Goal: Download file/media

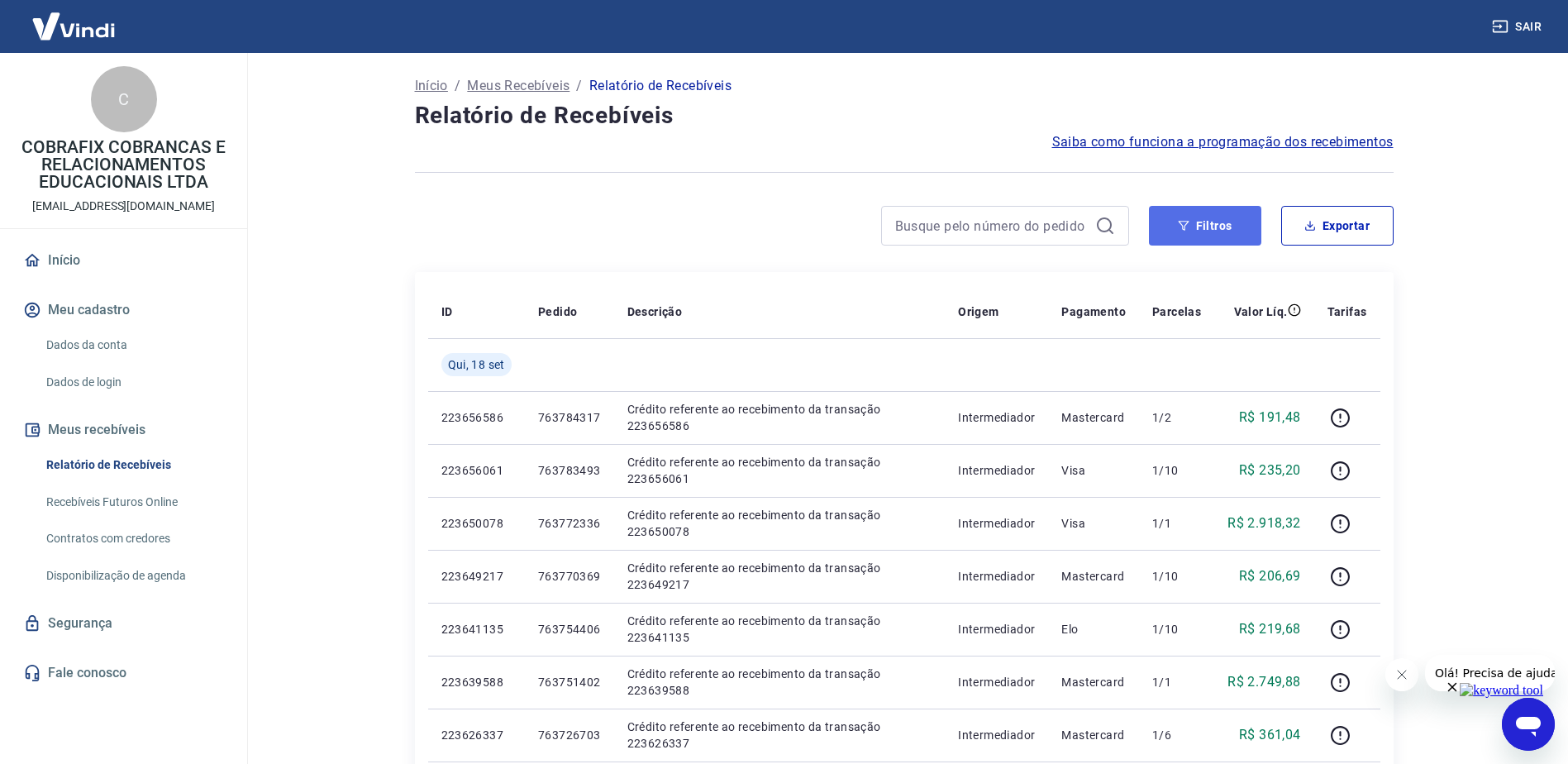
drag, startPoint x: 1170, startPoint y: 214, endPoint x: 1163, endPoint y: 222, distance: 10.6
click at [1170, 213] on button "Filtros" at bounding box center [1206, 225] width 112 height 39
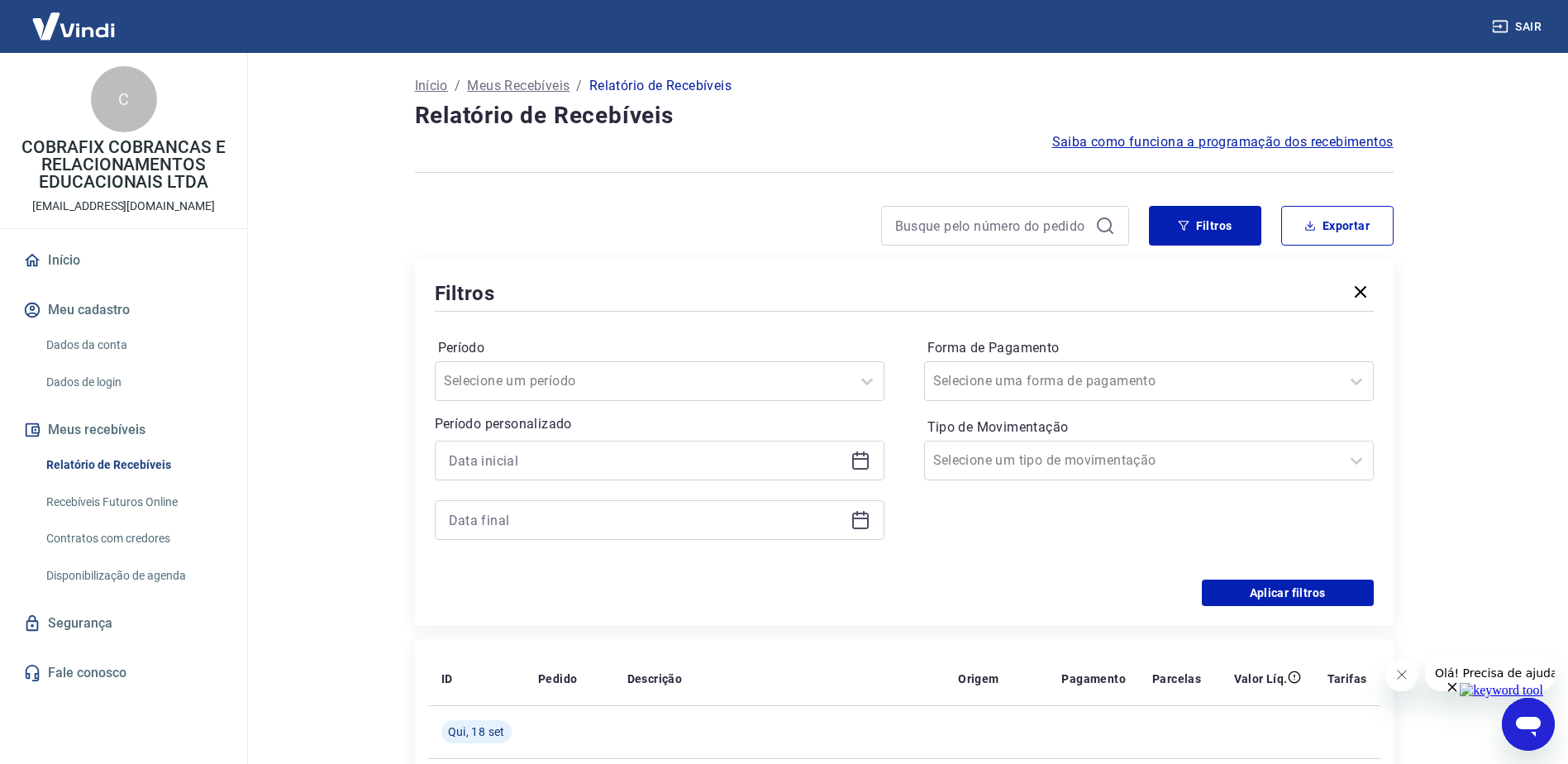
click at [865, 462] on icon at bounding box center [861, 460] width 20 height 20
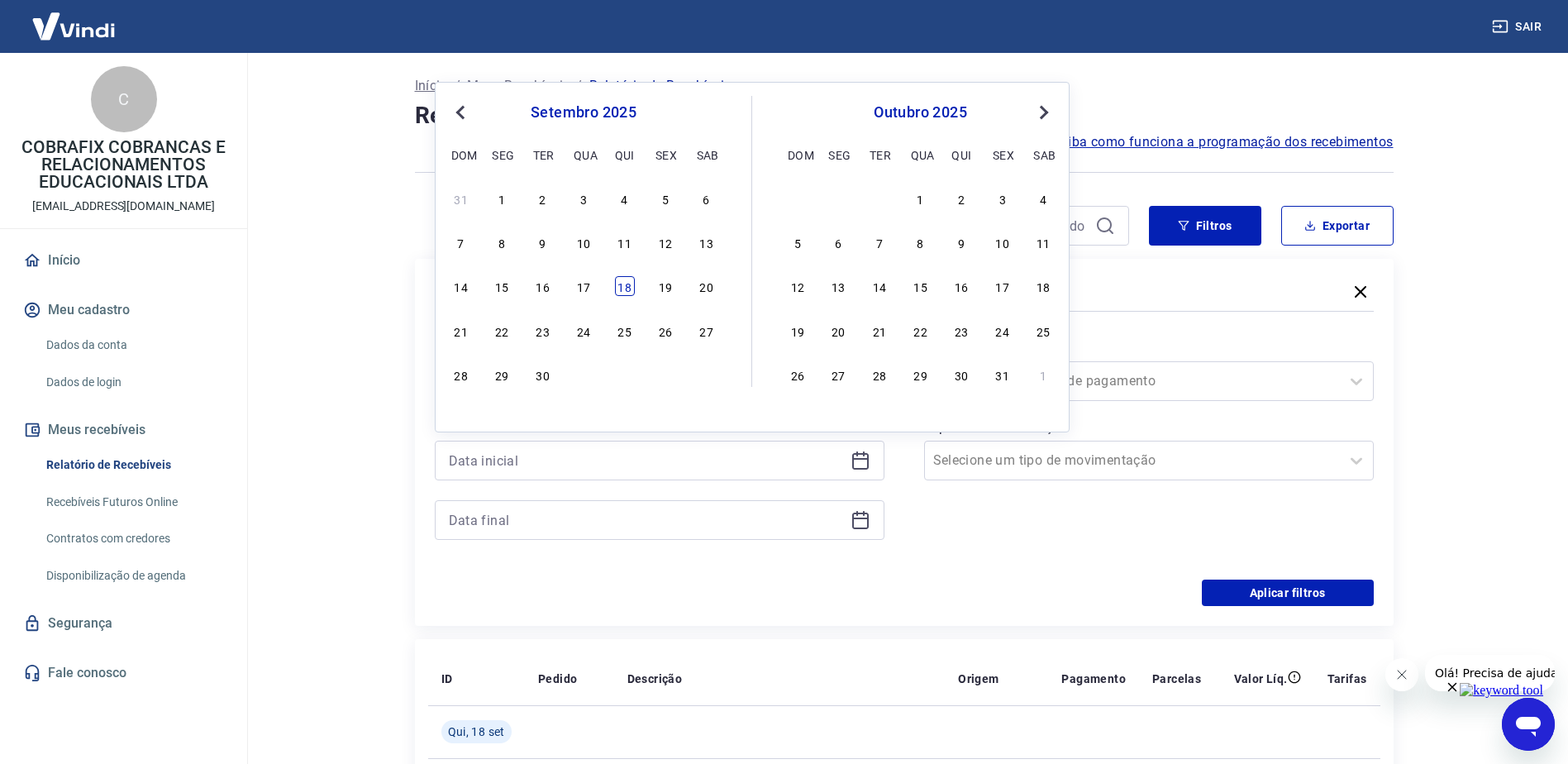
click at [621, 276] on div "18" at bounding box center [625, 286] width 20 height 20
type input "[DATE]"
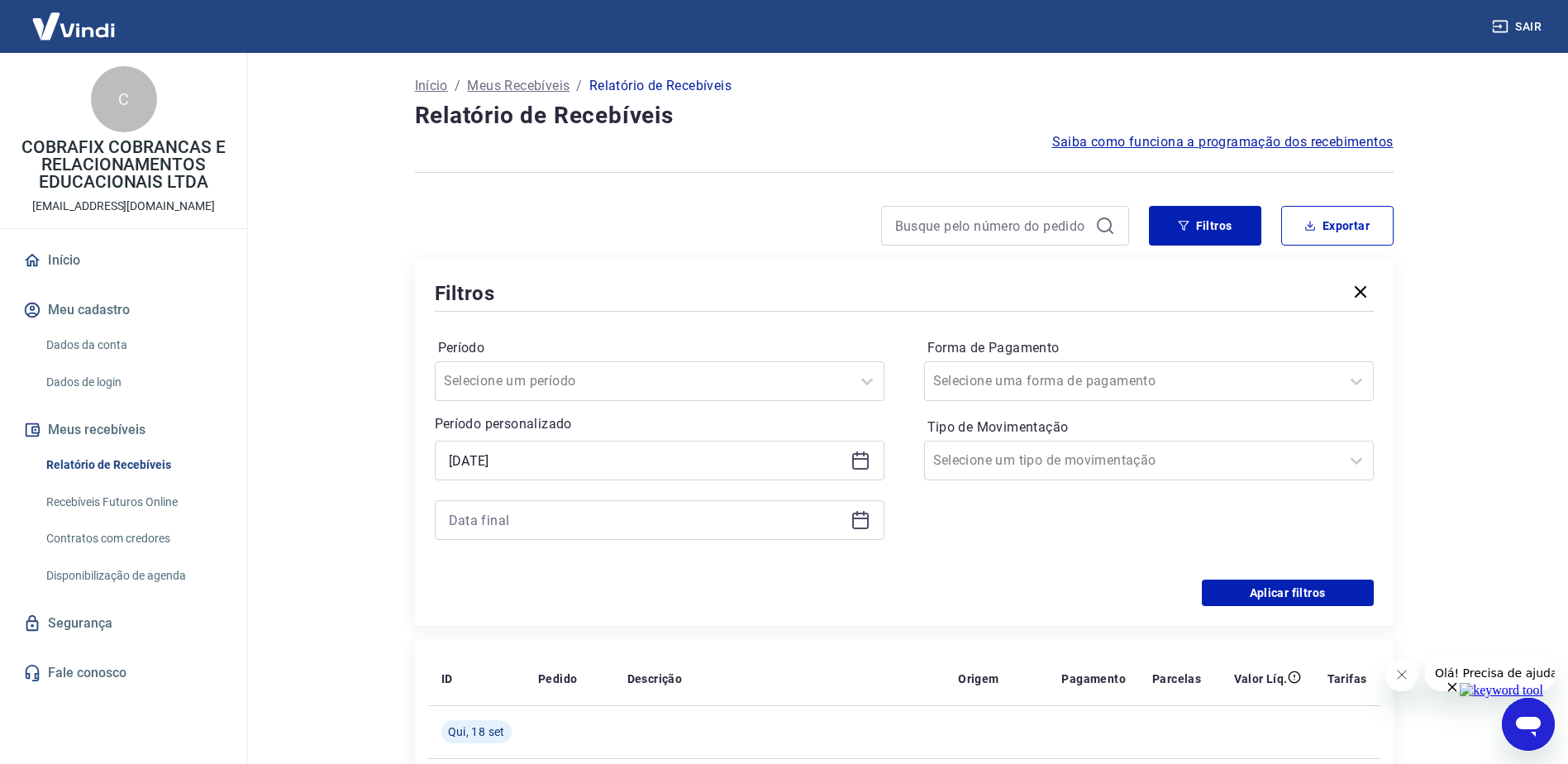
click at [863, 520] on icon at bounding box center [861, 520] width 20 height 20
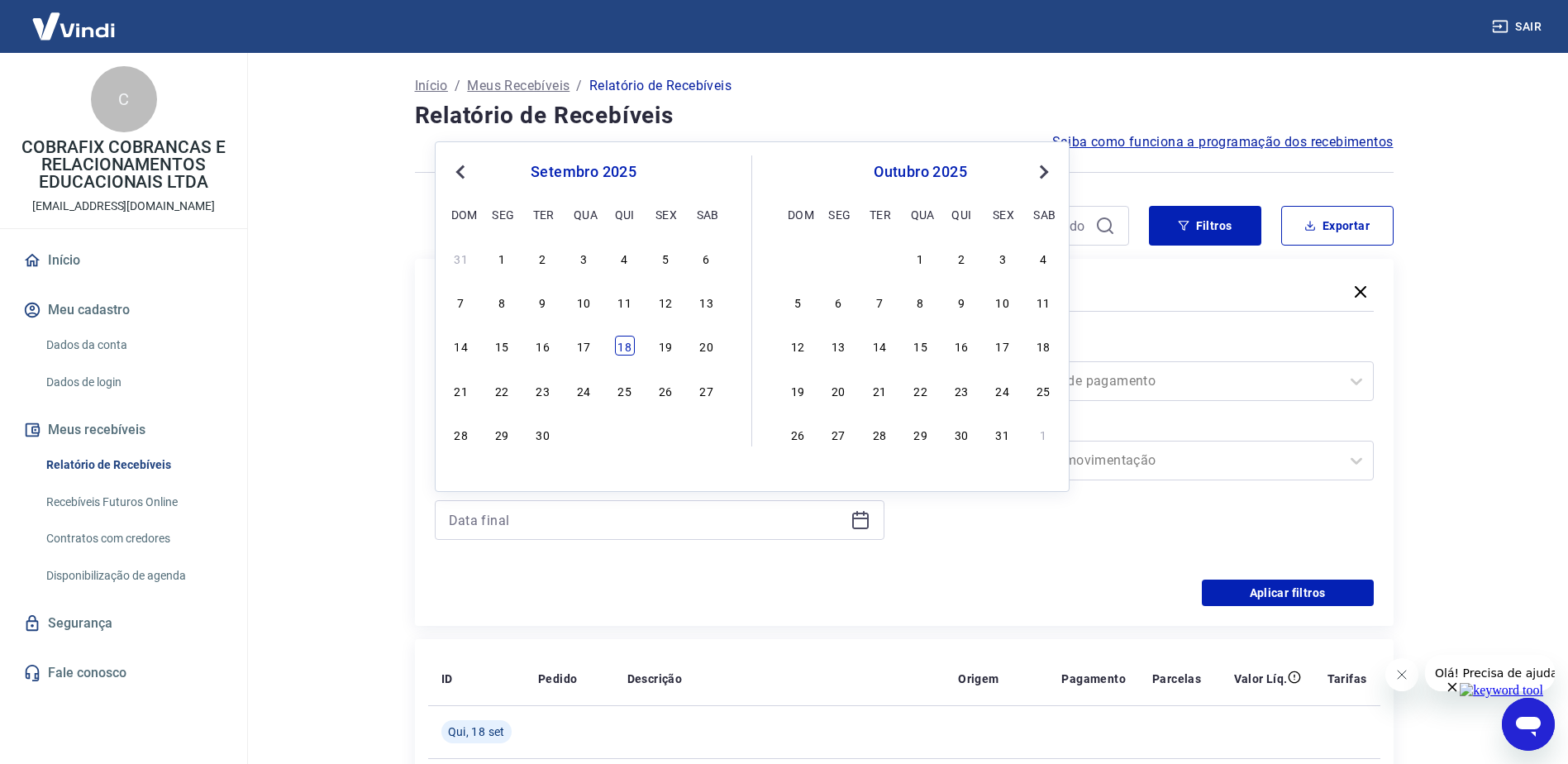
click at [630, 348] on div "18" at bounding box center [625, 346] width 20 height 20
type input "[DATE]"
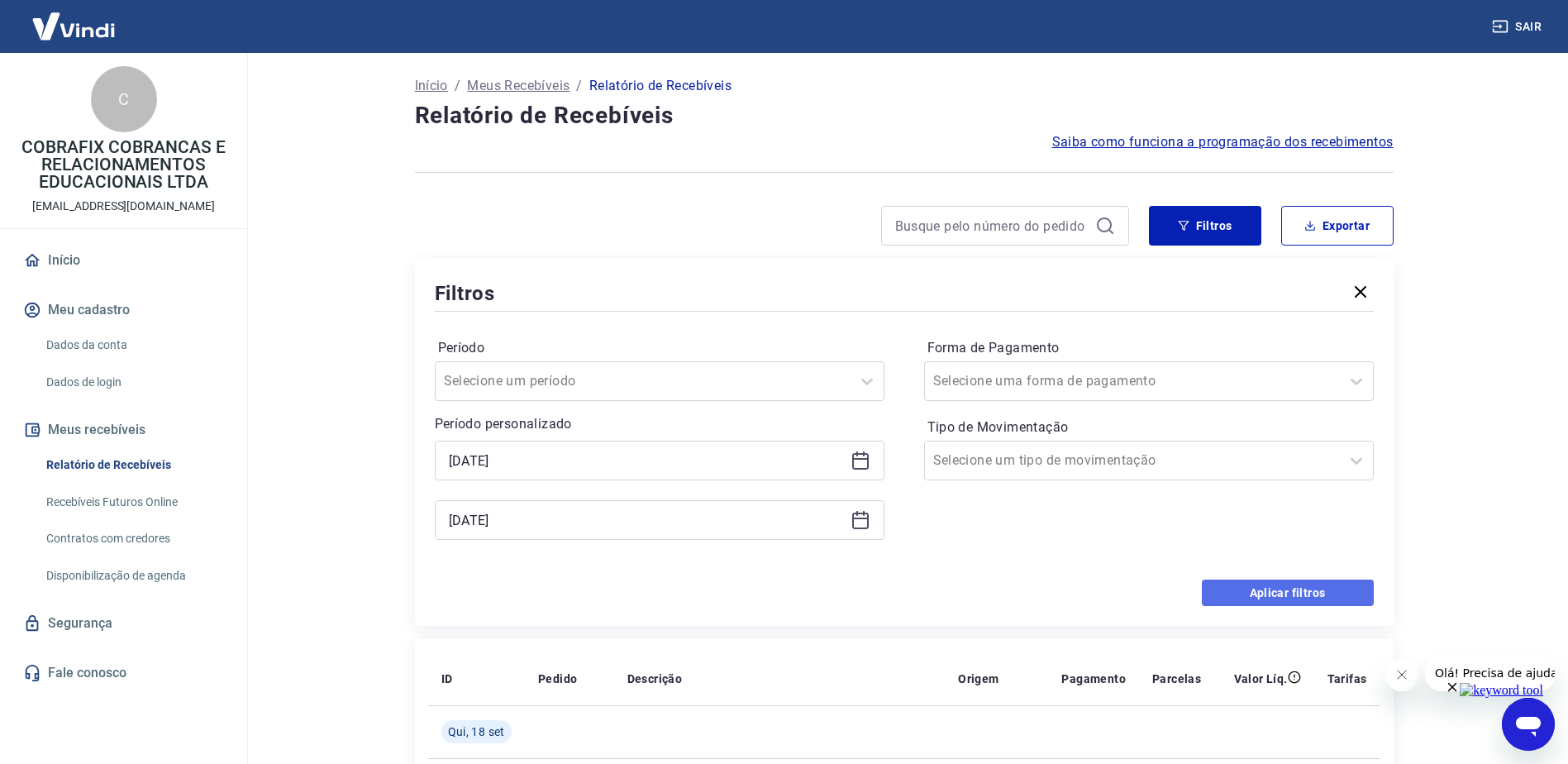
click at [1232, 593] on button "Aplicar filtros" at bounding box center [1288, 592] width 172 height 27
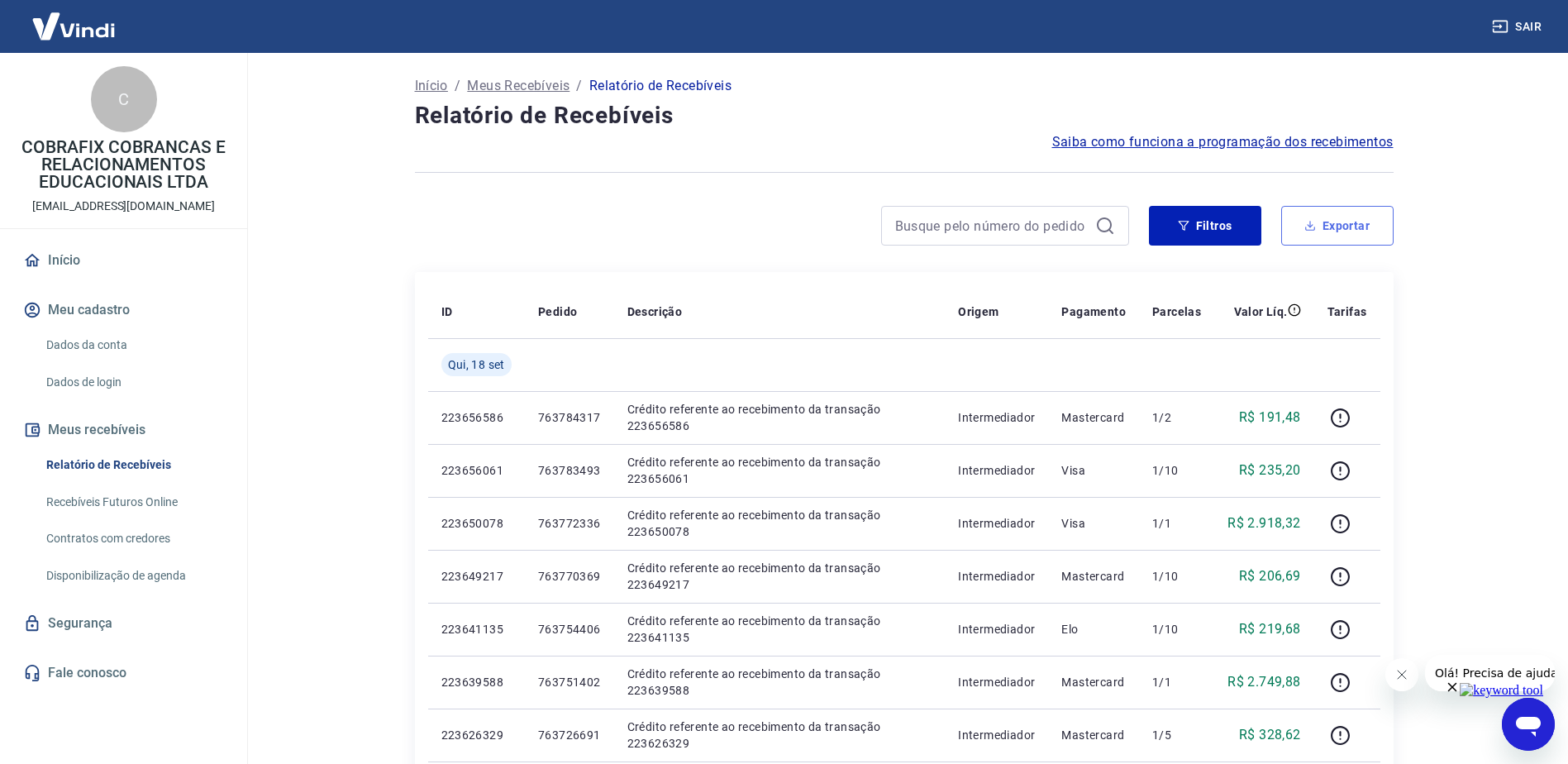
click at [1331, 214] on button "Exportar" at bounding box center [1338, 225] width 112 height 39
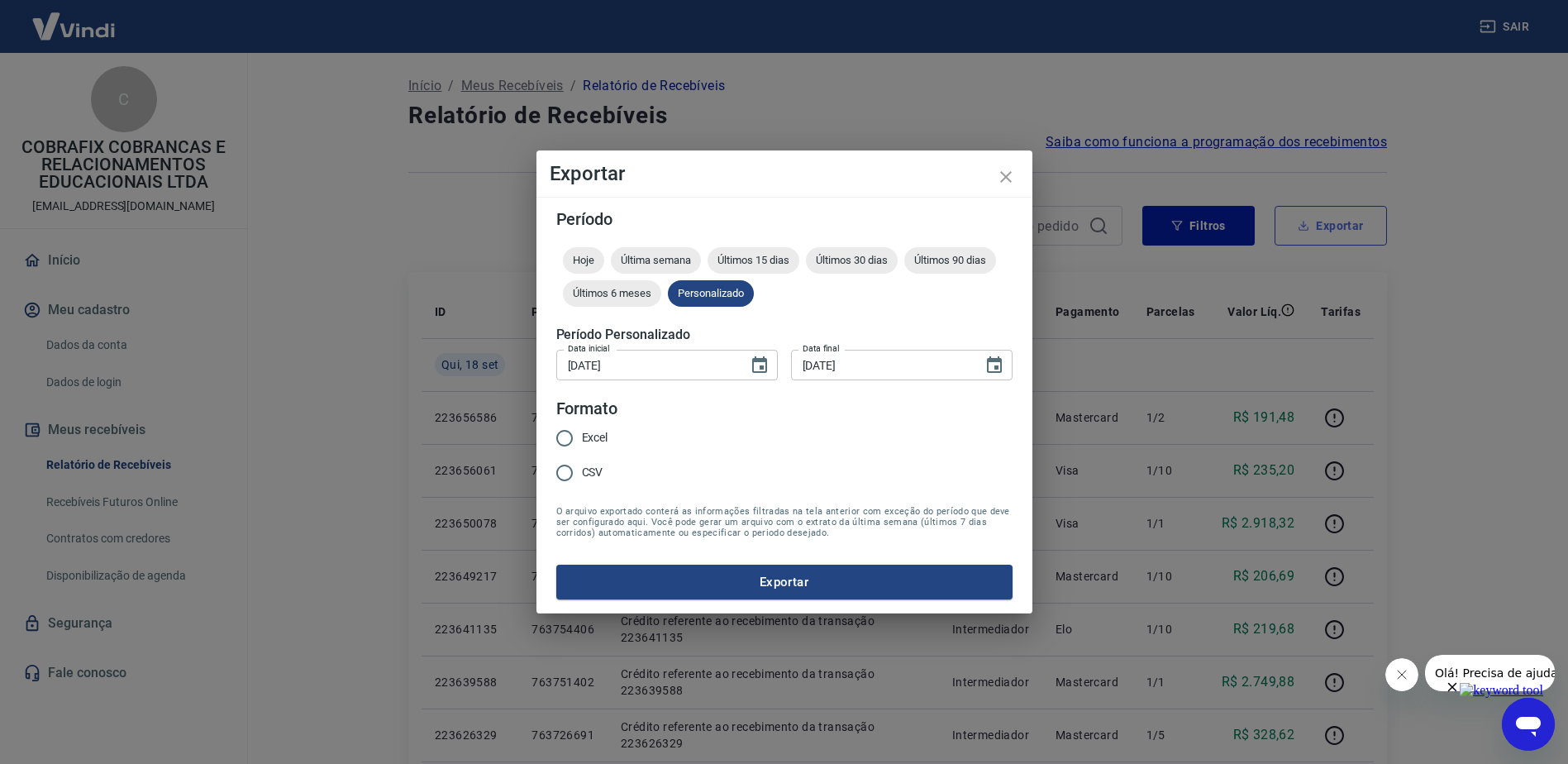
type input "[DATE]"
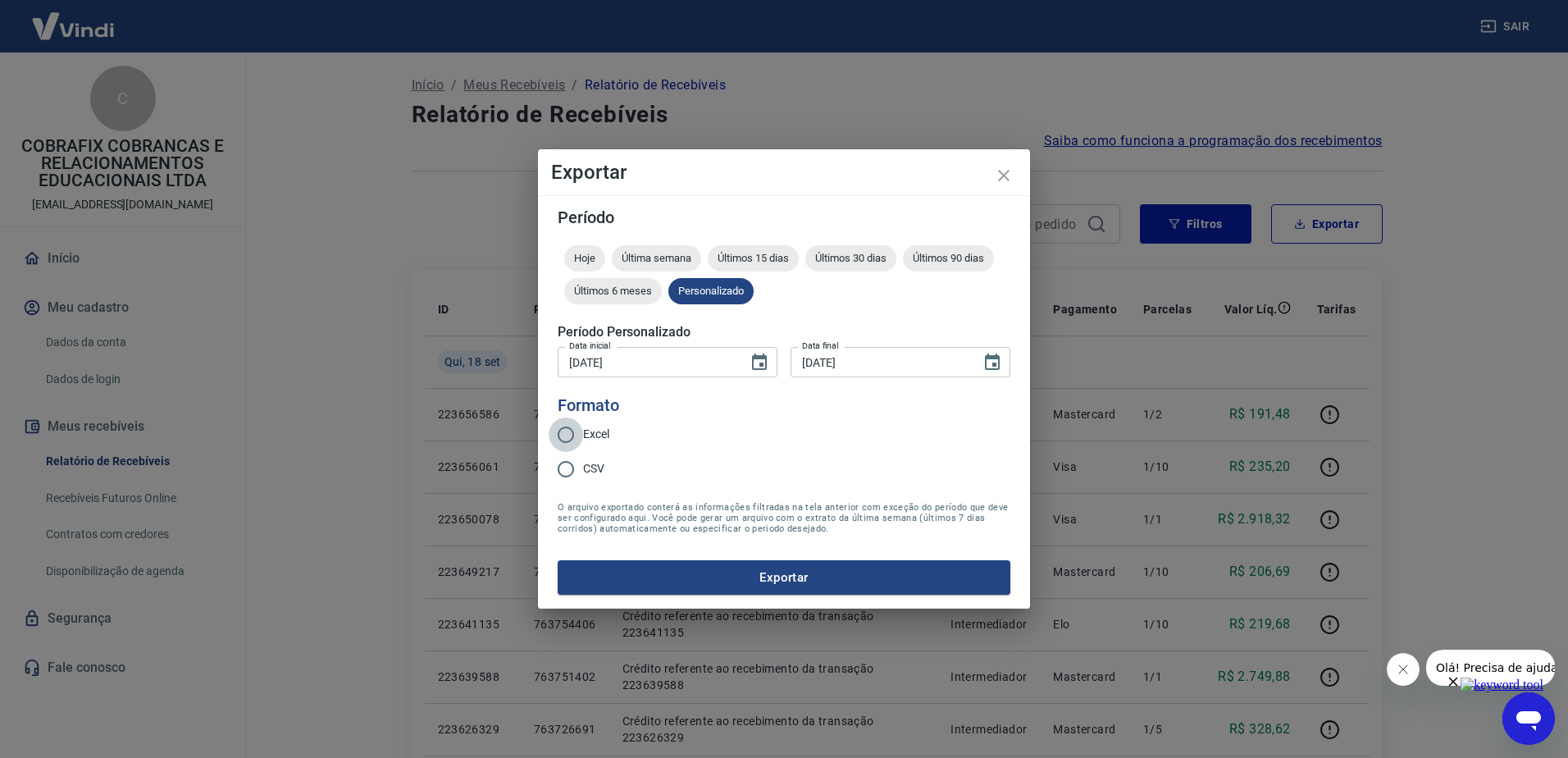
drag, startPoint x: 576, startPoint y: 439, endPoint x: 580, endPoint y: 431, distance: 8.9
click at [580, 429] on input "Excel" at bounding box center [566, 434] width 34 height 34
radio input "true"
click at [860, 579] on button "Exportar" at bounding box center [784, 577] width 453 height 34
